Goal: Information Seeking & Learning: Learn about a topic

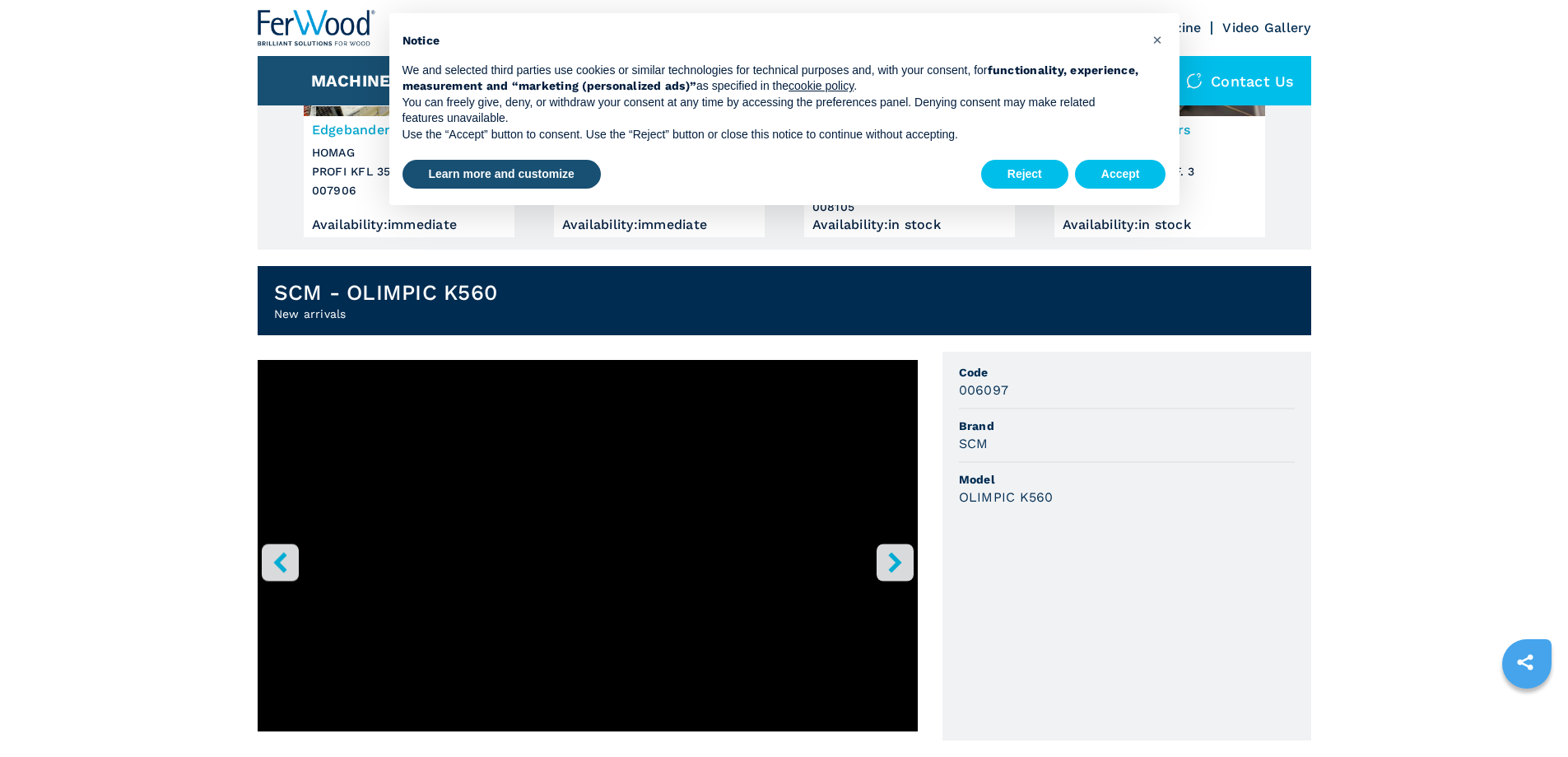
scroll to position [247, 0]
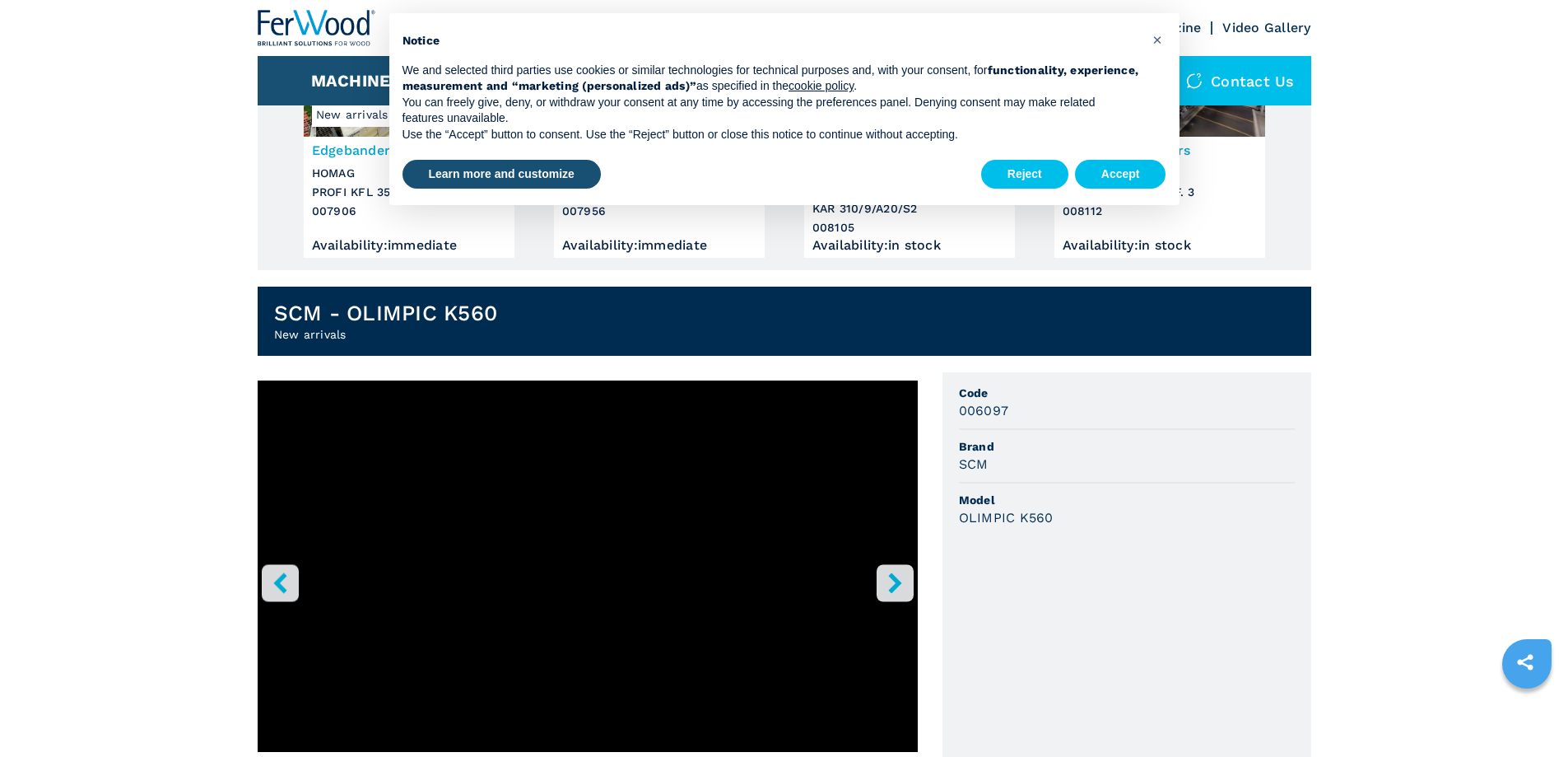
click at [894, 581] on icon "right-button" at bounding box center [895, 583] width 13 height 21
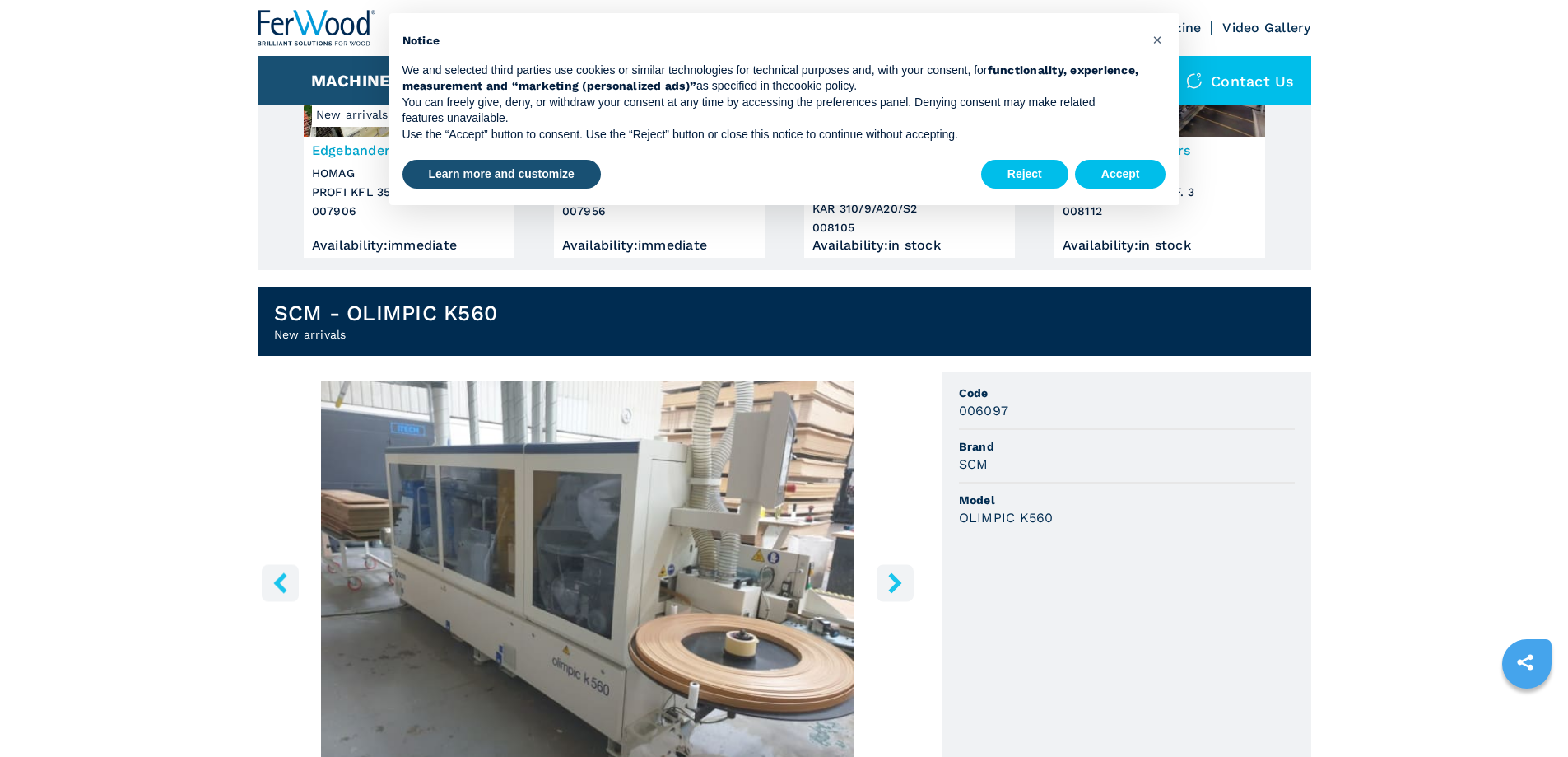
click at [894, 581] on icon "right-button" at bounding box center [895, 583] width 13 height 21
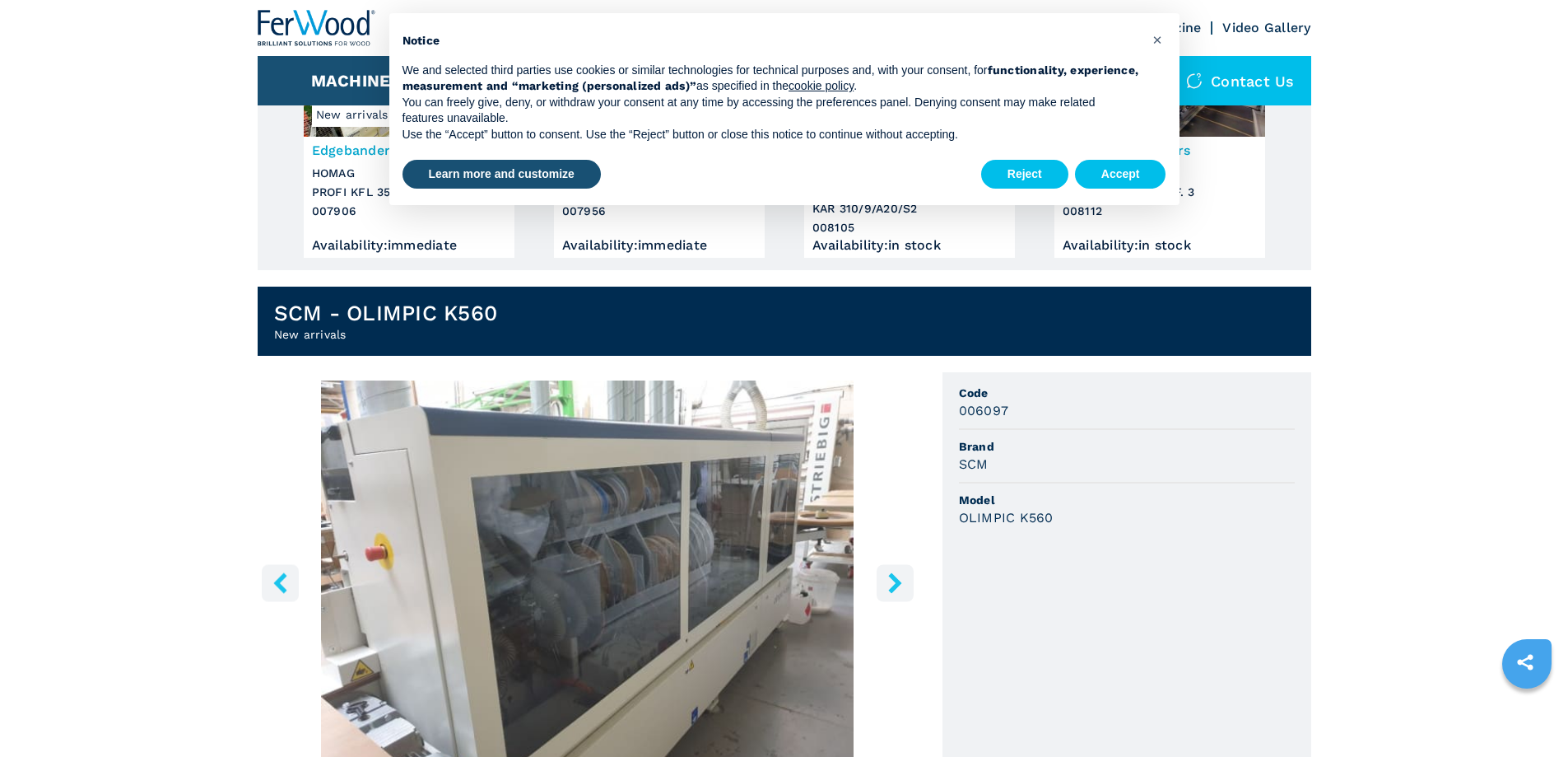
click at [894, 581] on icon "right-button" at bounding box center [895, 583] width 13 height 21
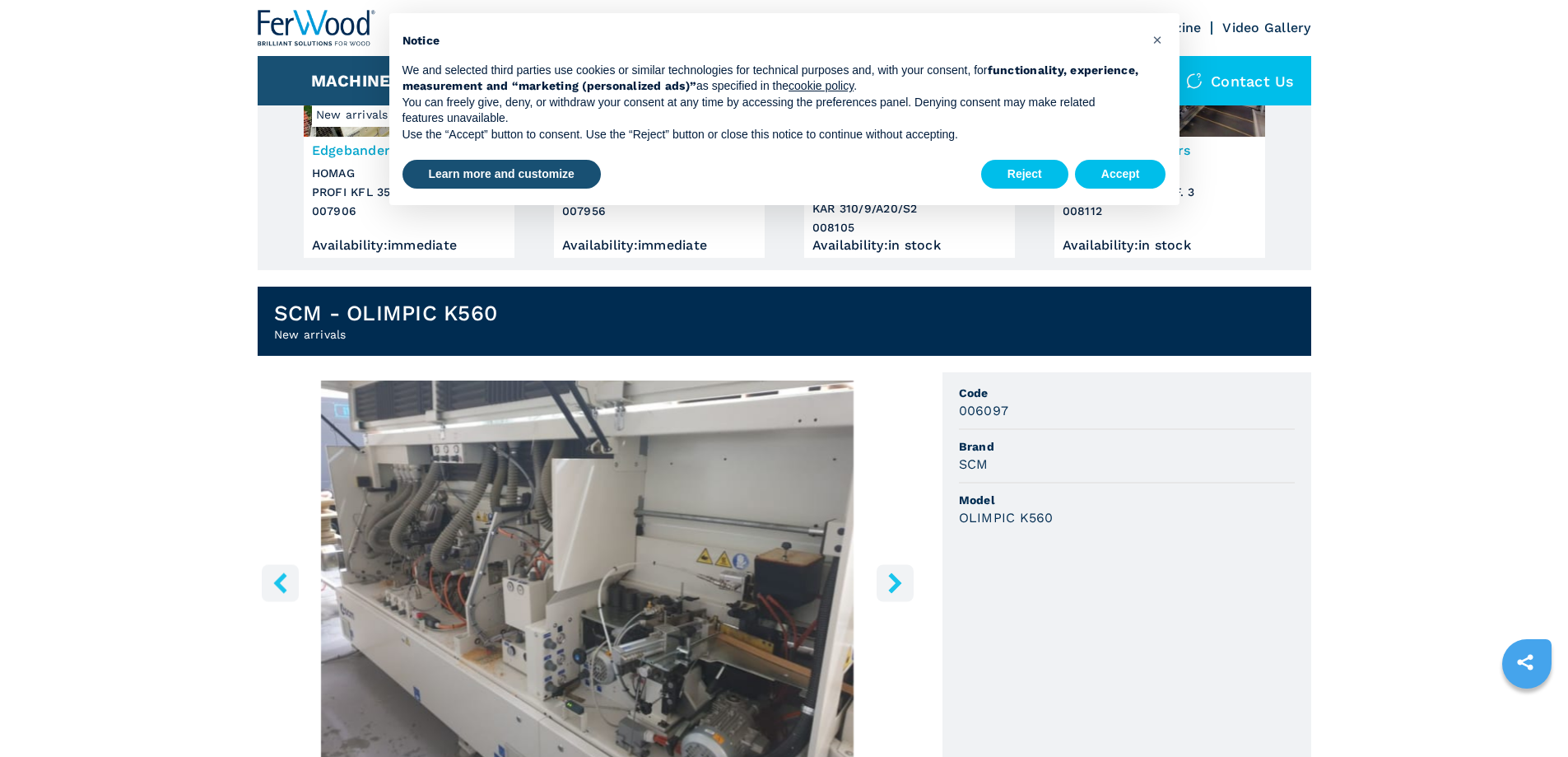
click at [894, 581] on icon "right-button" at bounding box center [895, 583] width 13 height 21
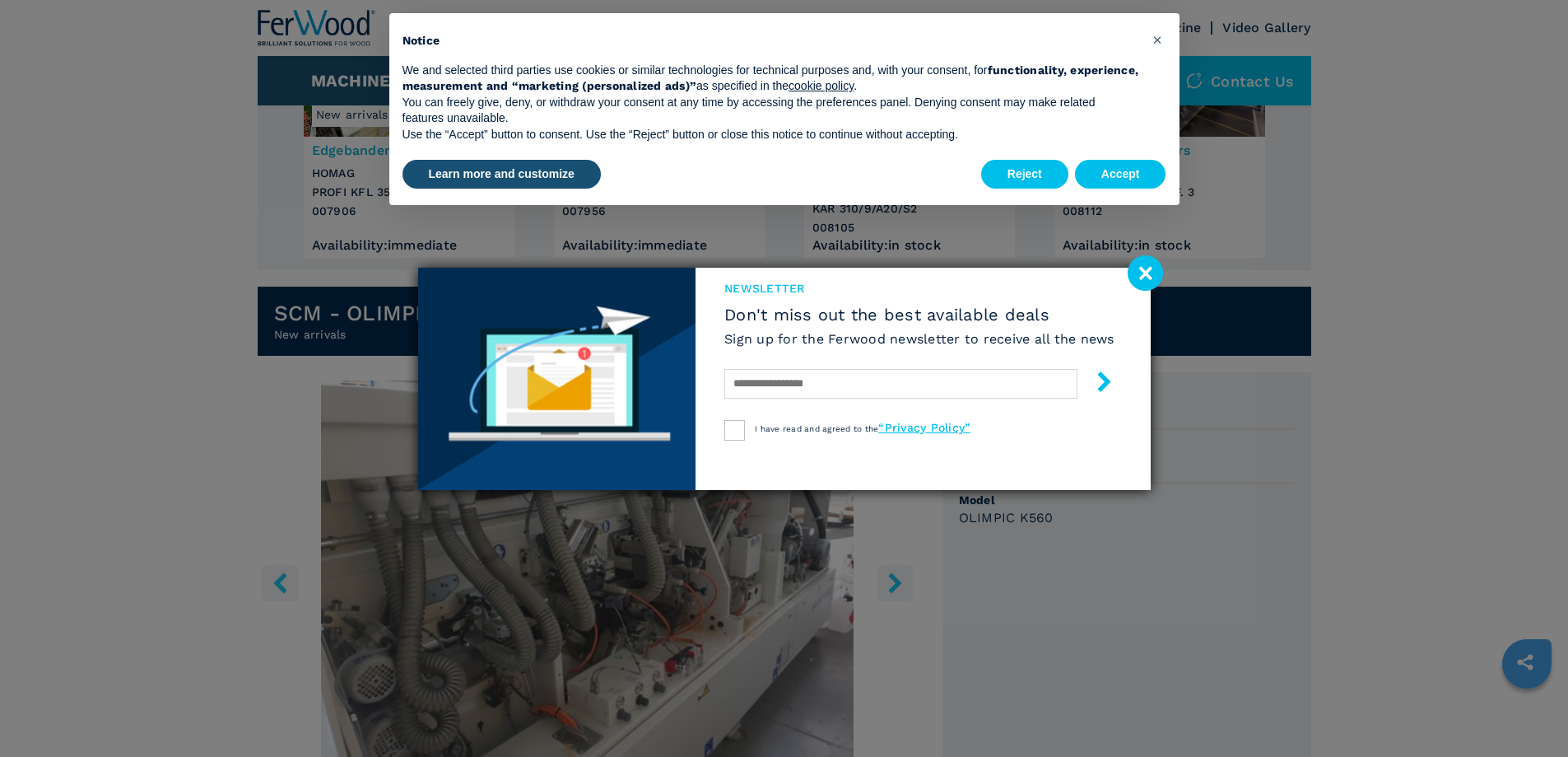
click at [894, 581] on div "newsletter Don't miss out the best available deals Sign up for the Ferwood news…" at bounding box center [784, 378] width 1568 height 757
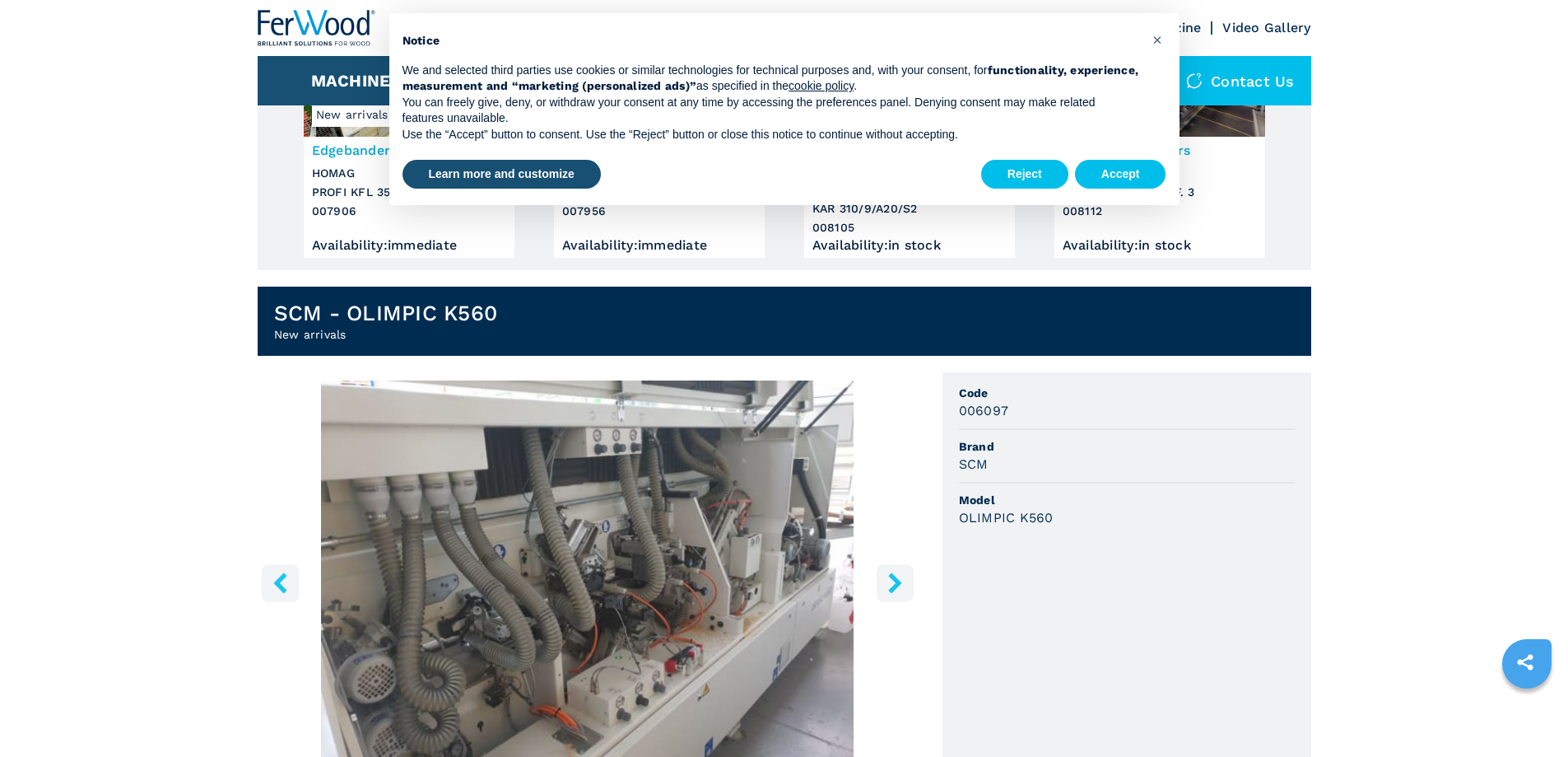
click at [894, 581] on icon "right-button" at bounding box center [895, 583] width 13 height 21
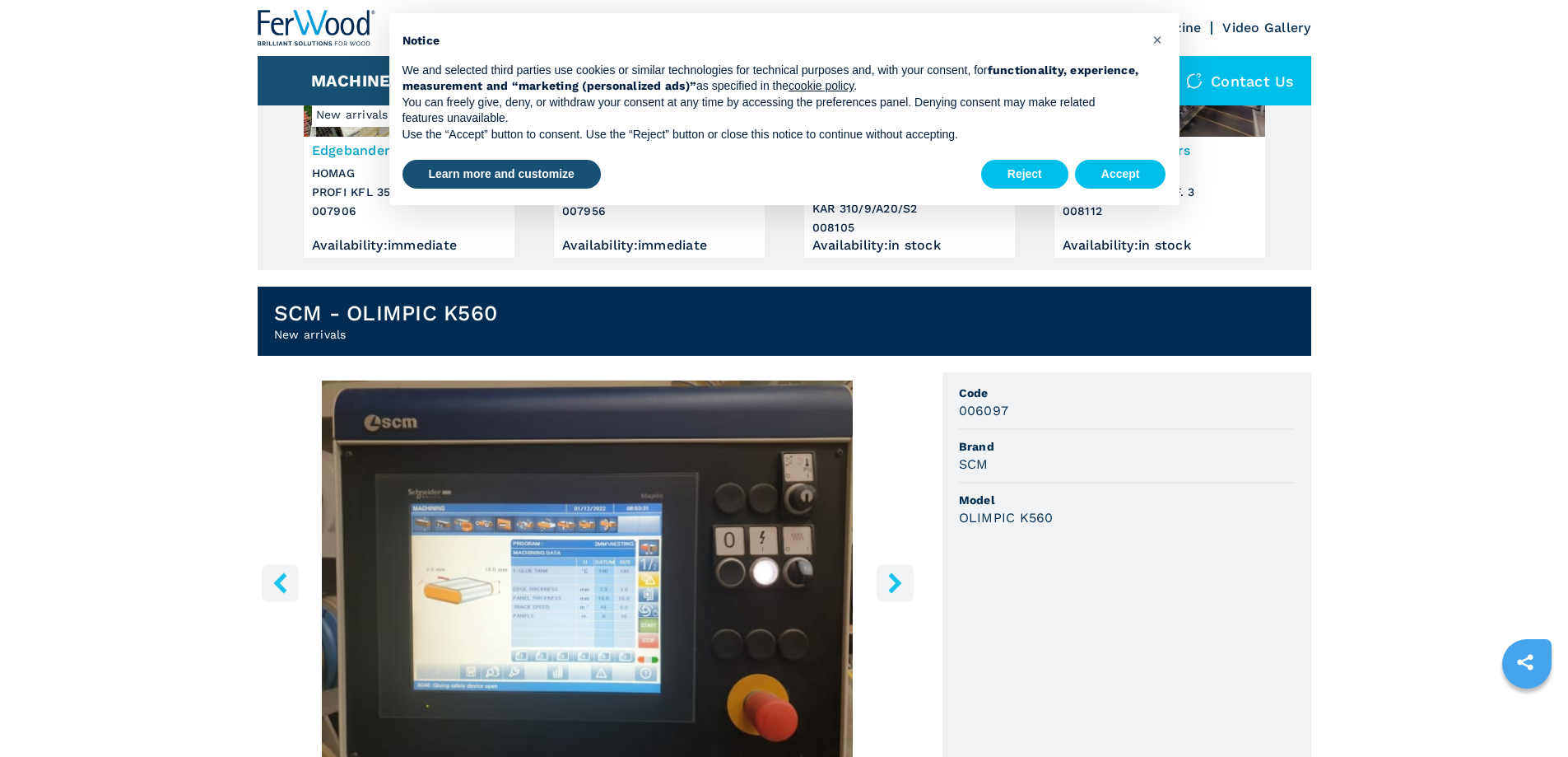
click at [894, 581] on icon "right-button" at bounding box center [895, 583] width 13 height 21
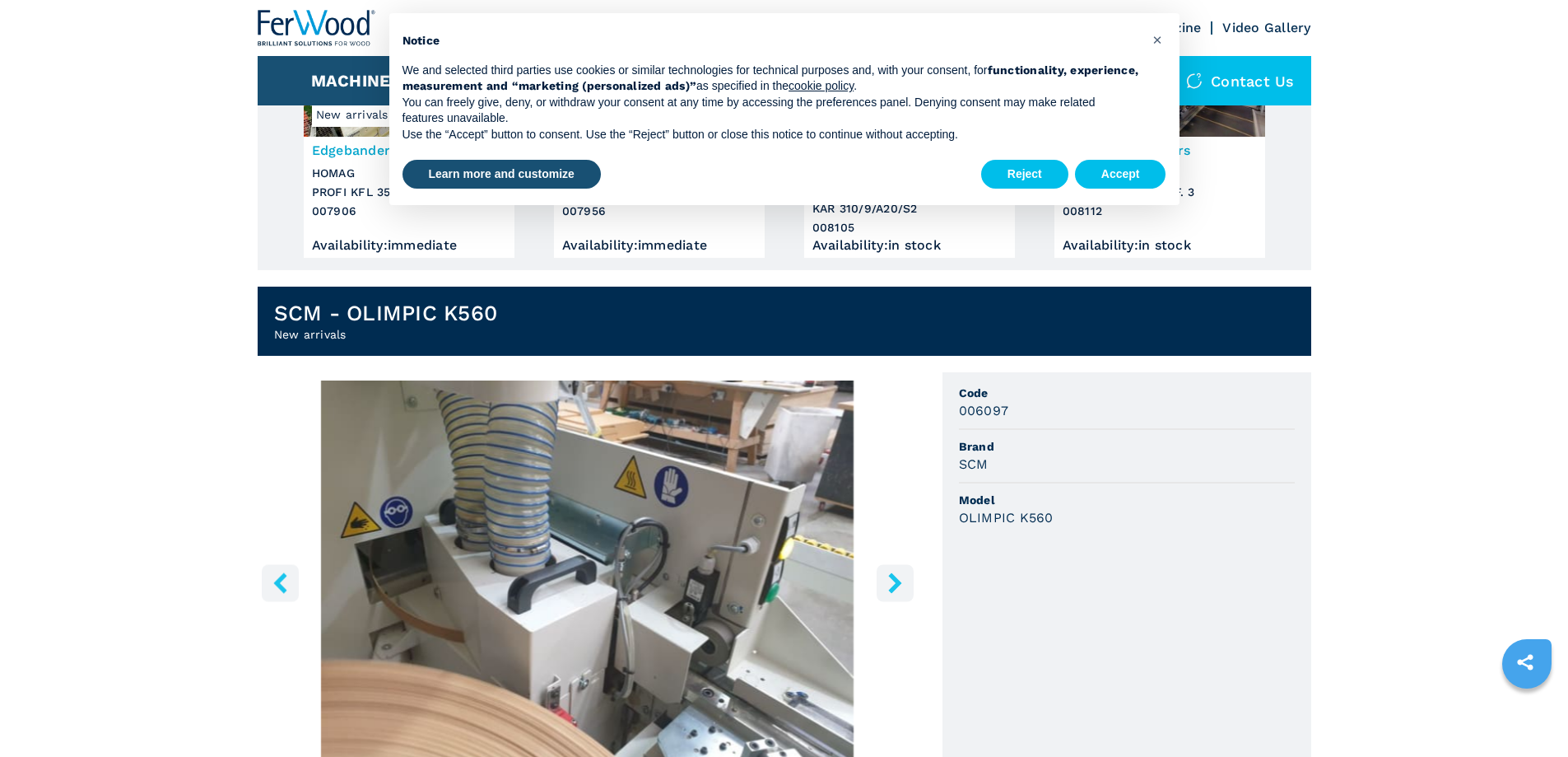
click at [894, 581] on icon "right-button" at bounding box center [895, 583] width 13 height 21
